Goal: Answer question/provide support: Answer question/provide support

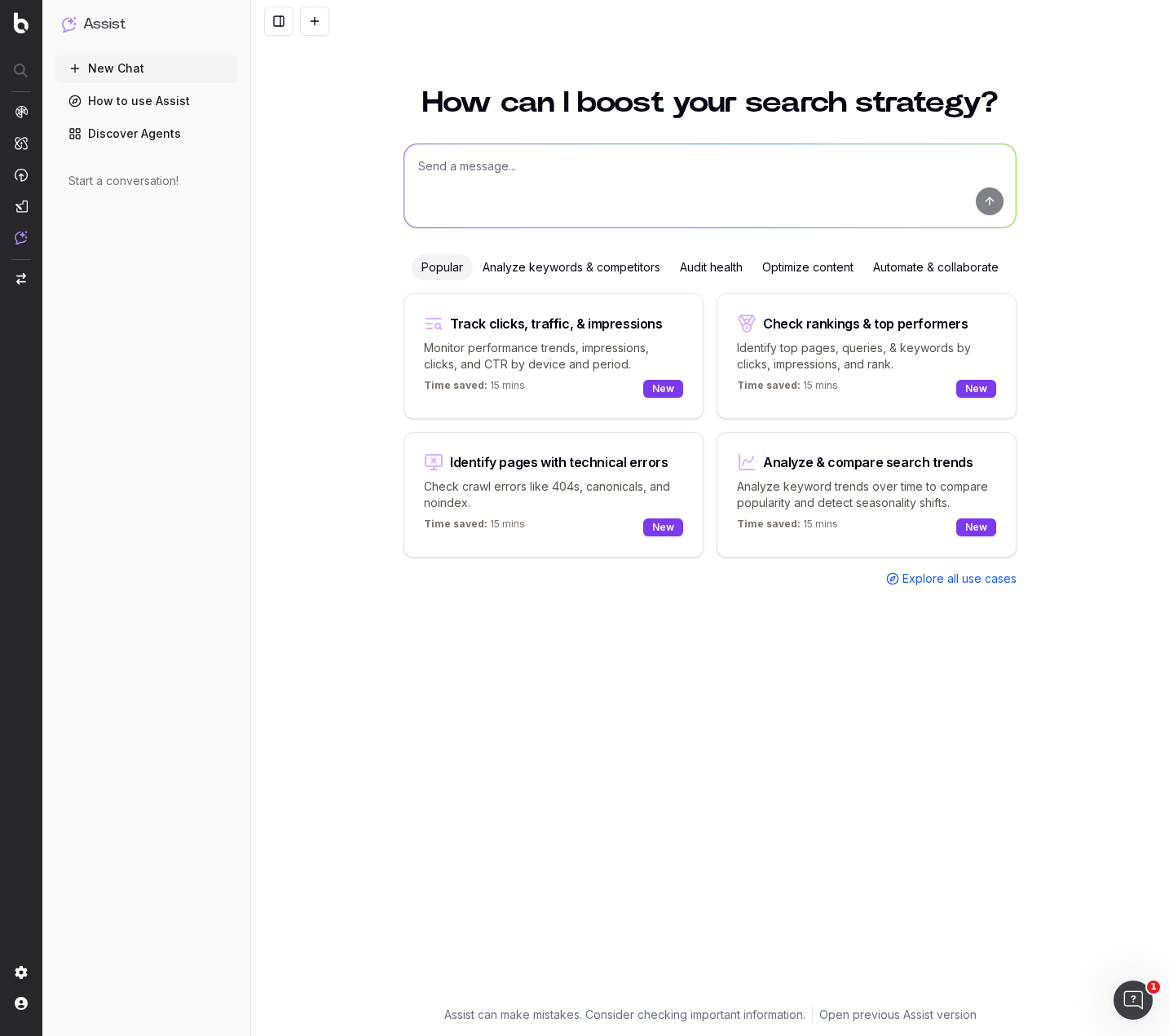
click at [635, 152] on textarea at bounding box center [709, 186] width 611 height 83
paste textarea "Lo i dolor sitame con adipiscinge seddo ei? Temporinci! U labor etdolo mag aliq…"
type textarea "Lore ips dolorsita CON adipisc eli se 589%: Do e tempo incidi utl etdoloremag a…"
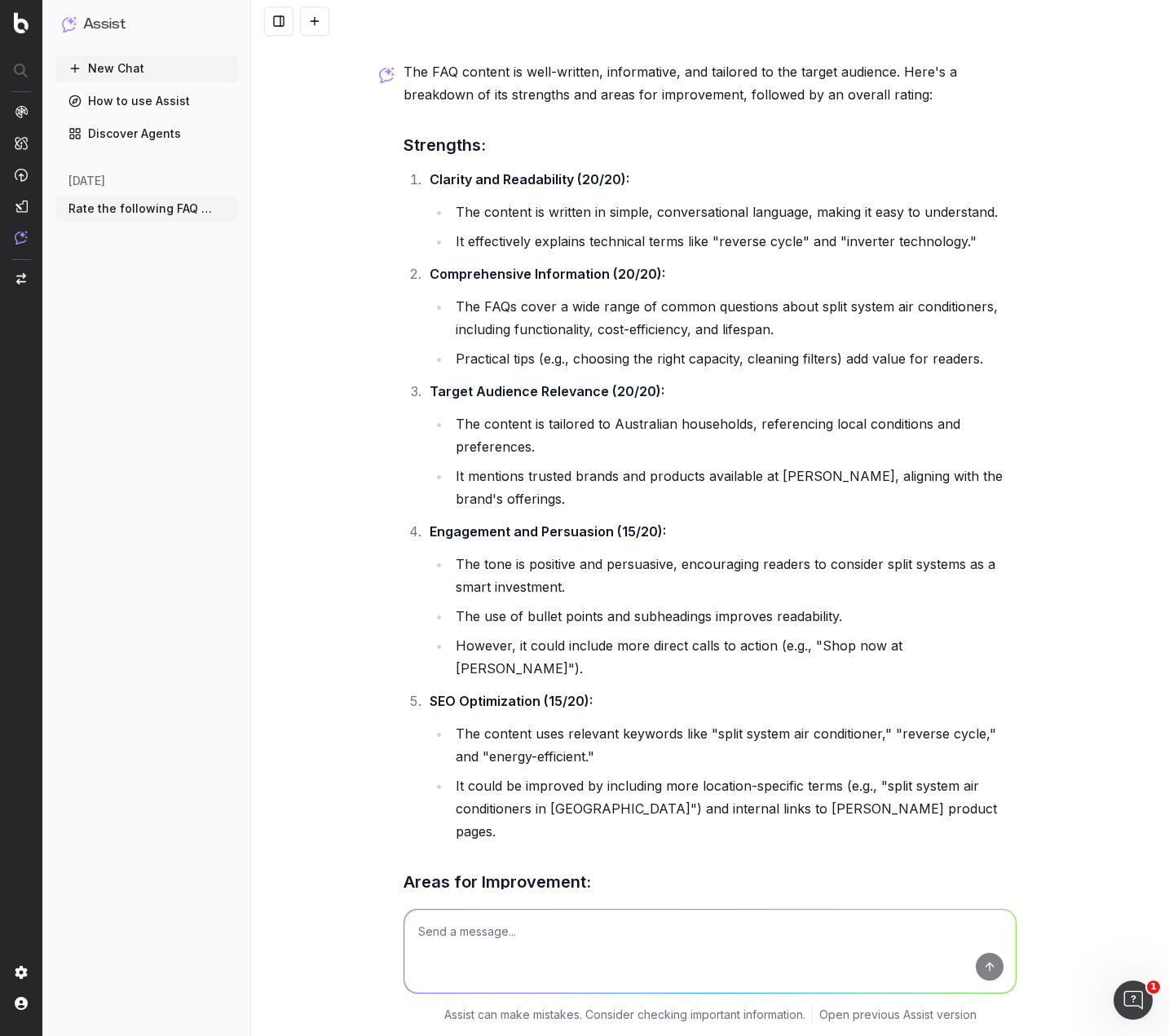
scroll to position [1252, 0]
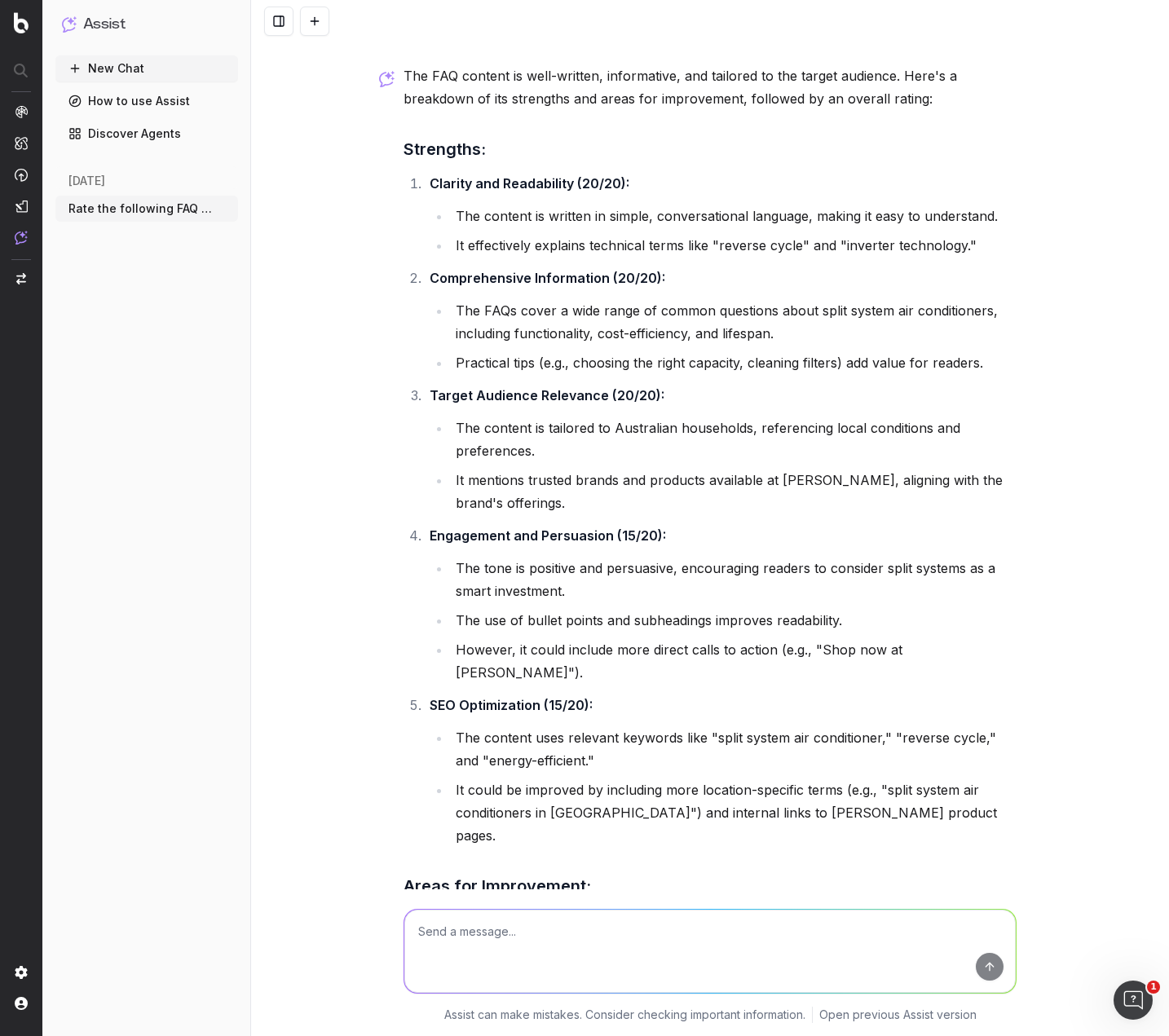
click at [562, 931] on textarea at bounding box center [709, 951] width 611 height 83
paste textarea "LORe Ip d sitam consec adi elitseddoei tempo in? Utlab etdolor mag a enimadm ve…"
type textarea "Loremi dolor sit ametconse ad elitsed doeius: TEMp In u labor etdolo mag aliqua…"
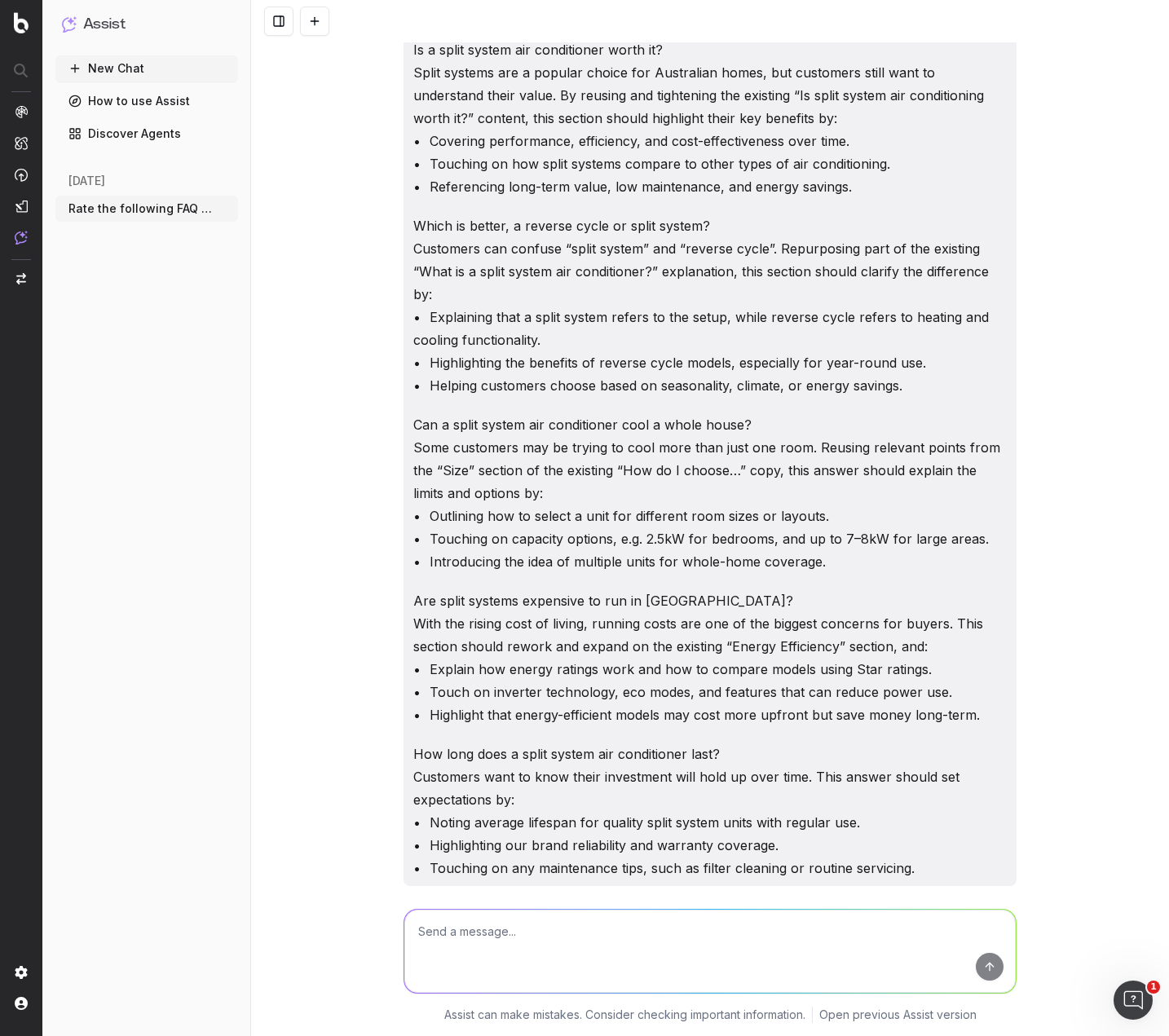
scroll to position [5153, 0]
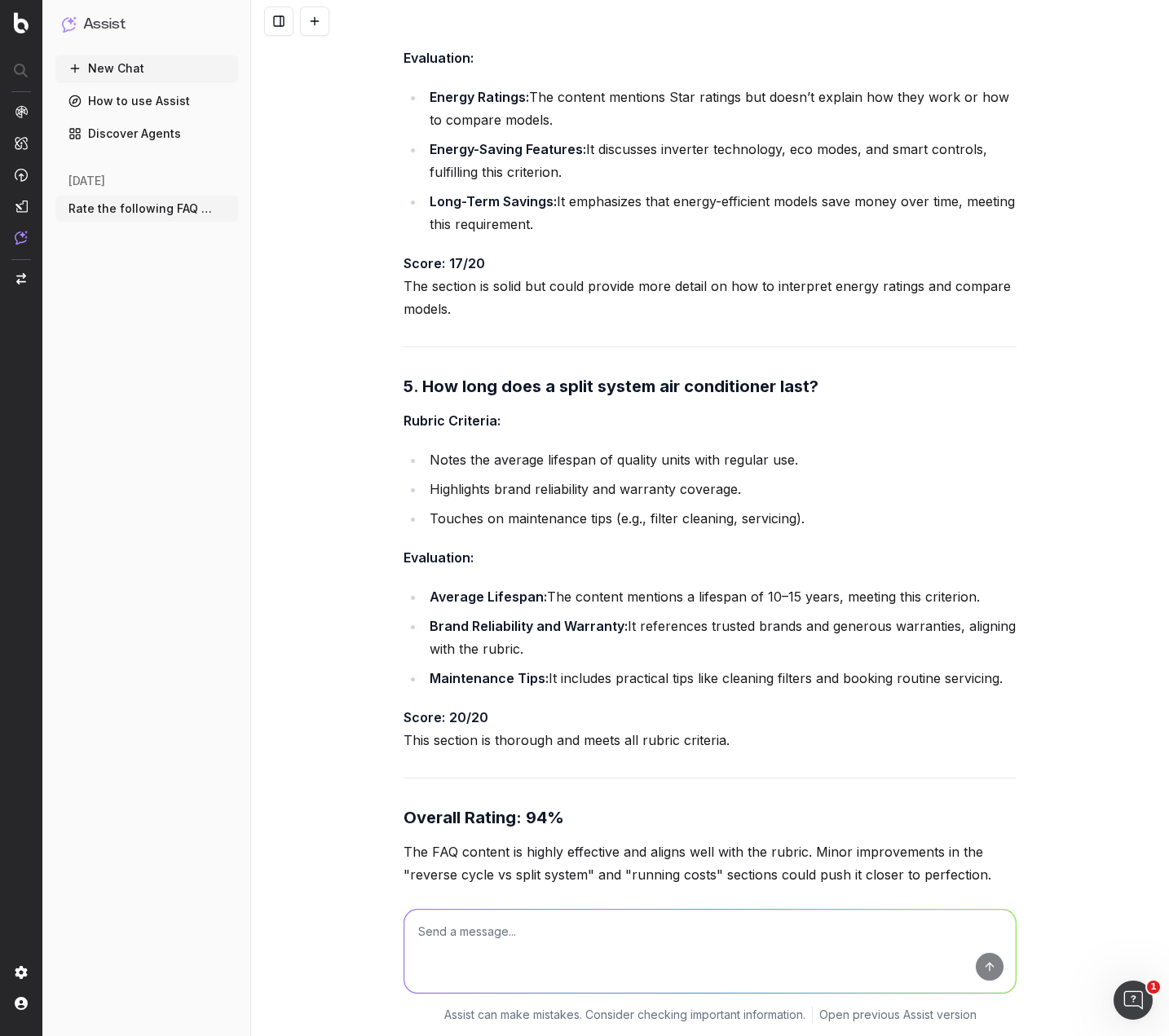
click at [558, 937] on textarea at bounding box center [709, 951] width 611 height 83
type textarea "What words would you use to describe the tone of voice?"
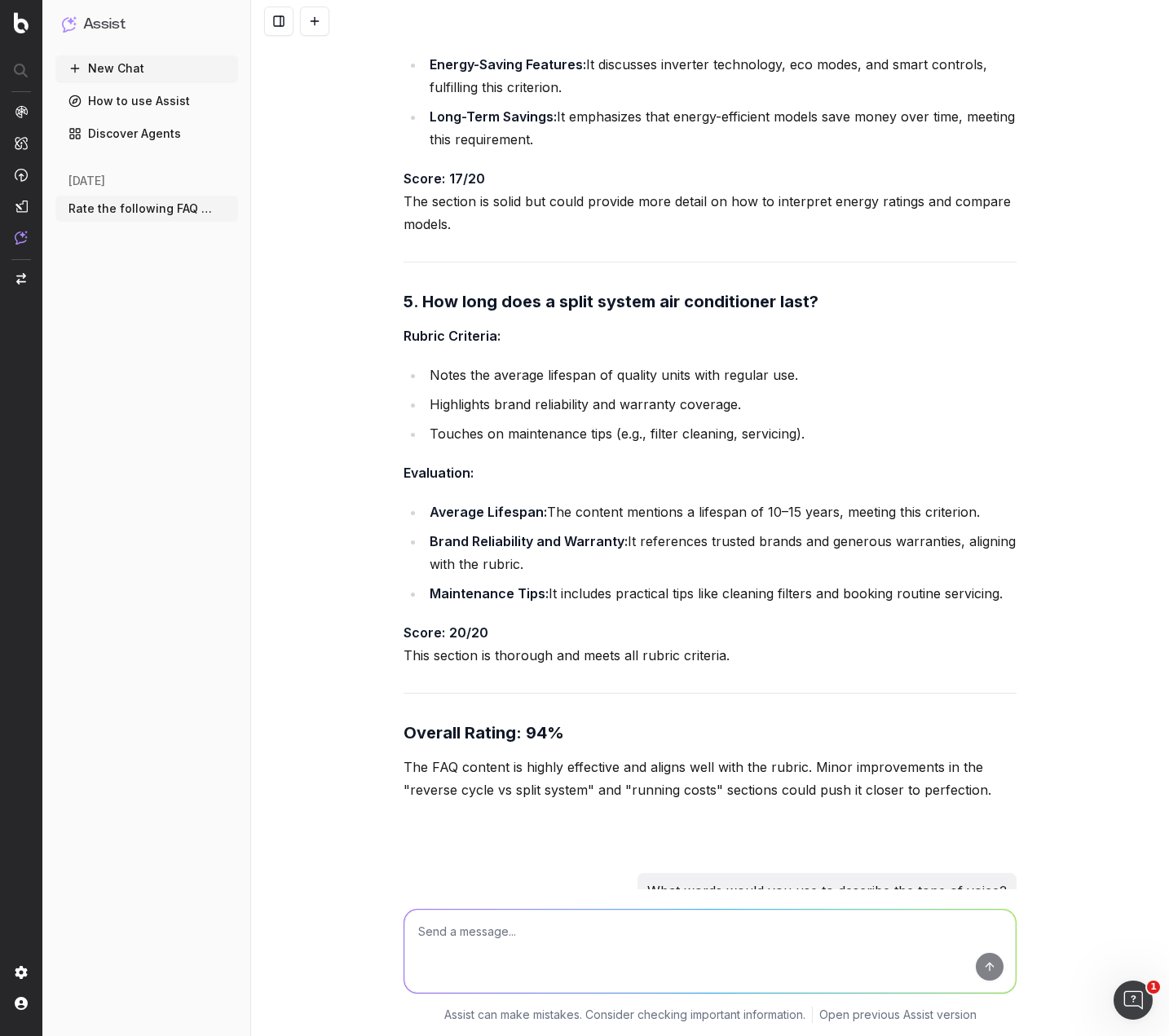
scroll to position [5701, 0]
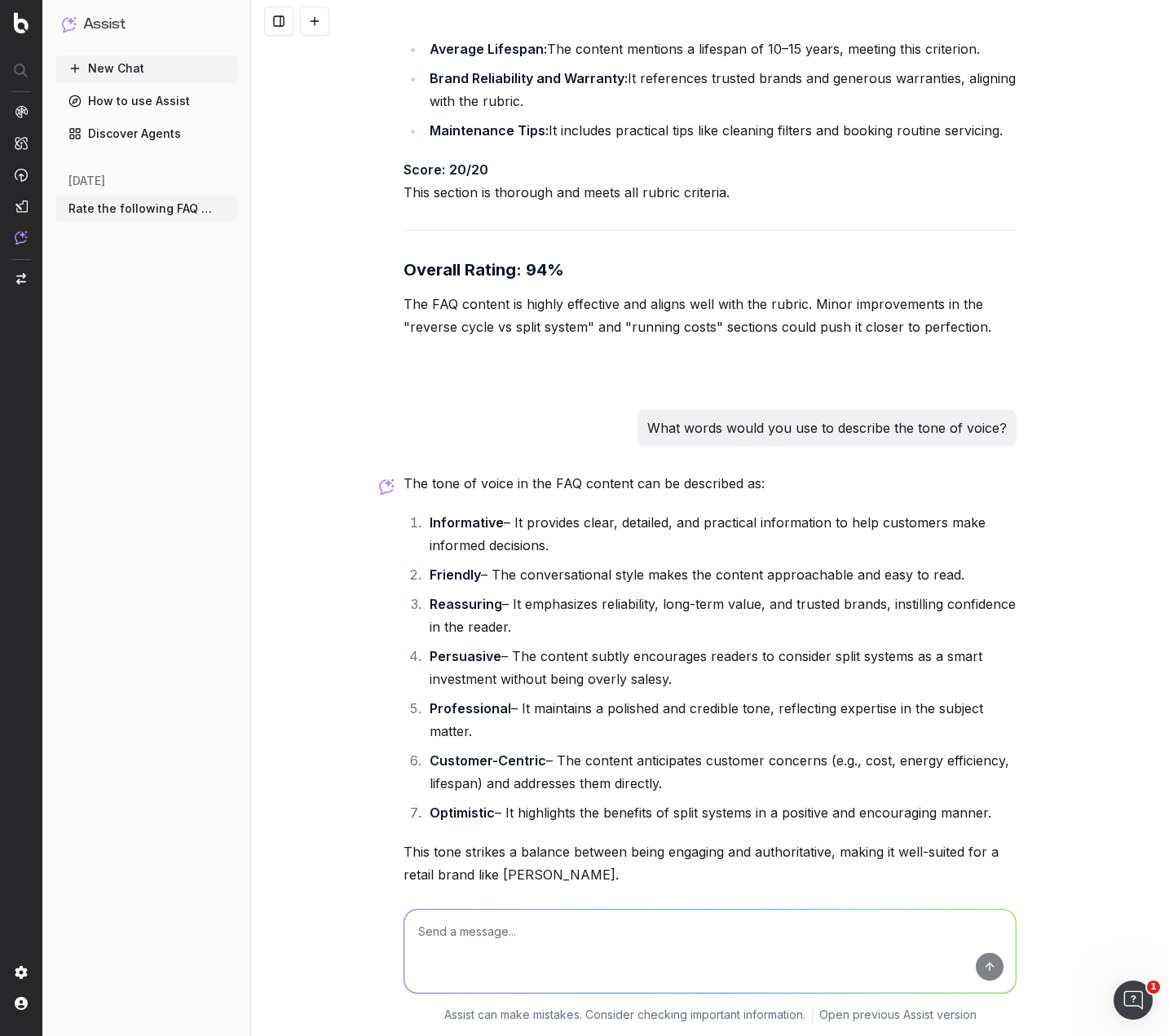
click at [547, 917] on textarea at bounding box center [709, 951] width 611 height 83
type textarea "Discuss the limitations of generative AI in regards to content creation, I.e. i…"
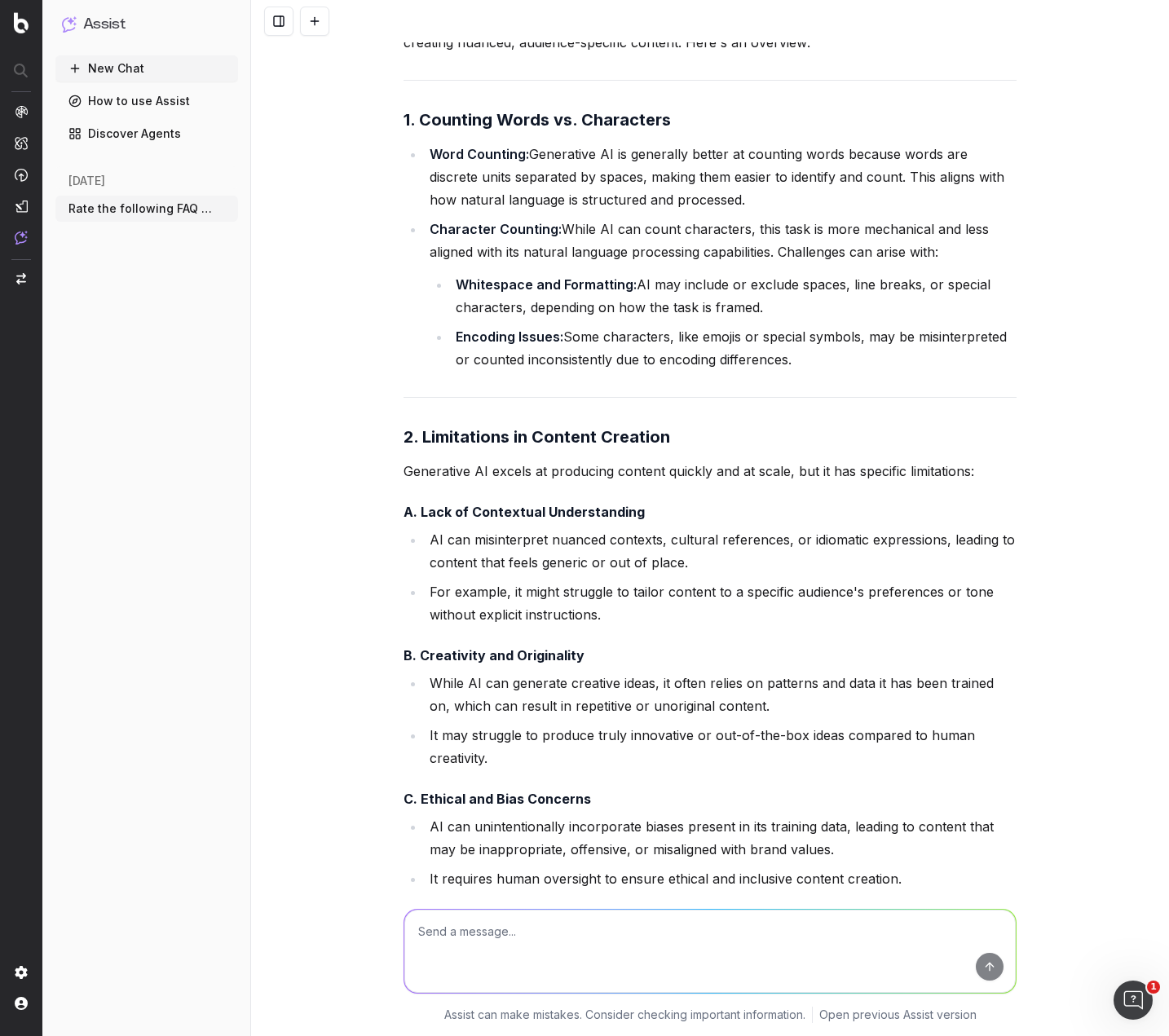
scroll to position [6576, 0]
